Goal: Navigation & Orientation: Find specific page/section

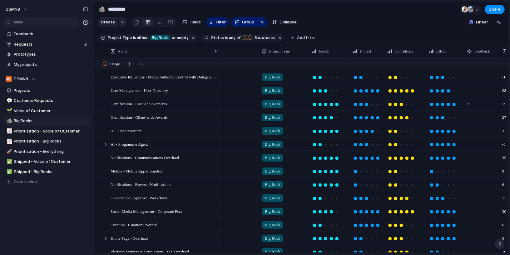
scroll to position [0, 115]
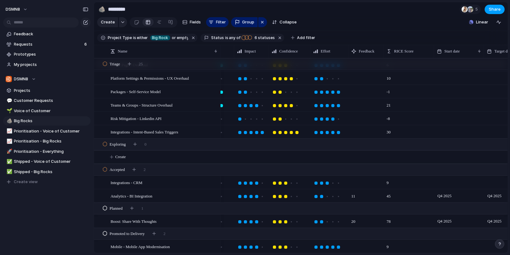
click at [492, 10] on span "Share" at bounding box center [494, 9] width 12 height 6
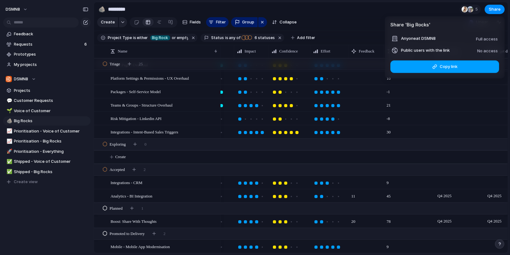
click at [447, 65] on span "Copy link" at bounding box center [448, 66] width 18 height 6
click at [26, 114] on div "Share ' Big Rocks ' Anyone at DSMN8 Full access Public users with the link No a…" at bounding box center [255, 127] width 510 height 255
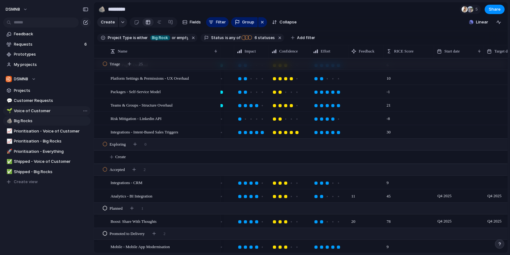
click at [29, 111] on span "Voice of Customer" at bounding box center [51, 111] width 74 height 6
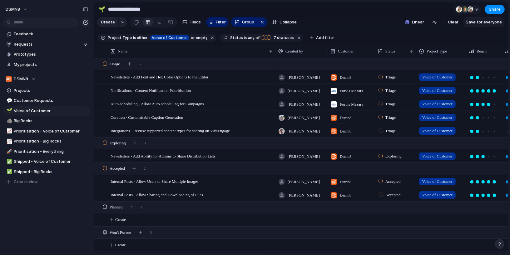
click at [473, 20] on span "Save for everyone" at bounding box center [483, 22] width 36 height 6
click at [42, 101] on span "Customer Requests" at bounding box center [51, 100] width 74 height 6
type input "**********"
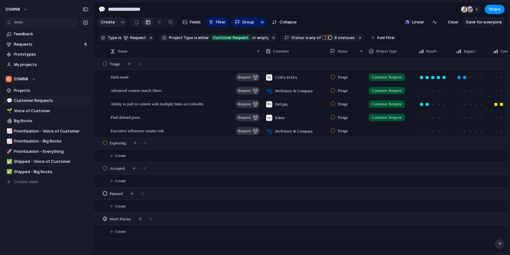
click at [475, 23] on span "Save for everyone" at bounding box center [483, 22] width 36 height 6
click at [56, 44] on span "Requests" at bounding box center [48, 44] width 68 height 6
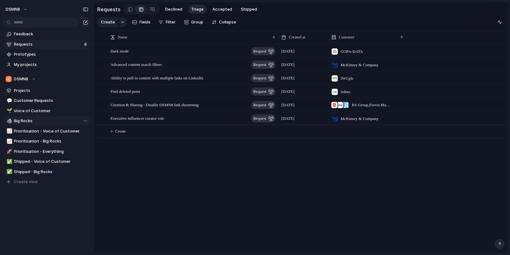
click at [40, 120] on span "Big Rocks" at bounding box center [51, 121] width 74 height 6
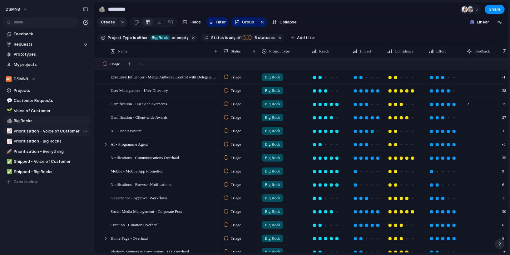
click at [44, 130] on span "Prioritisation - Voice of Customer" at bounding box center [51, 131] width 74 height 6
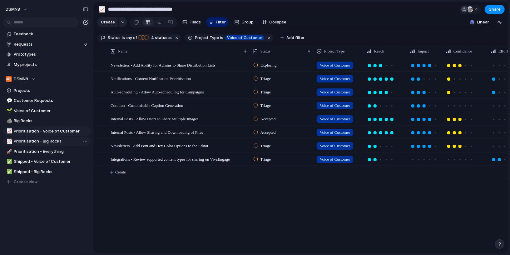
click at [45, 140] on span "Prioritisation - Big Rocks" at bounding box center [51, 141] width 74 height 6
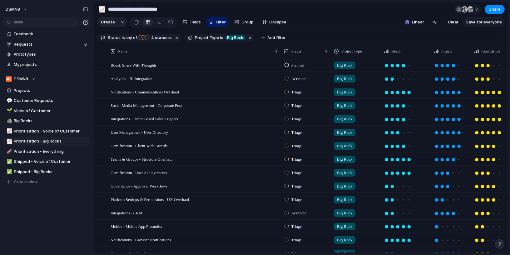
click at [477, 22] on span "Save for everyone" at bounding box center [483, 22] width 36 height 6
click at [50, 162] on span "Shipped - Voice of Customer" at bounding box center [51, 161] width 74 height 6
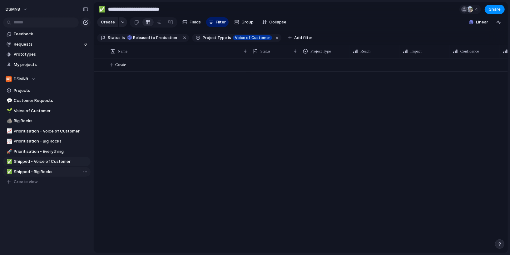
click at [46, 172] on span "Shipped - Big Rocks" at bounding box center [51, 172] width 74 height 6
type input "**********"
